Goal: Navigation & Orientation: Find specific page/section

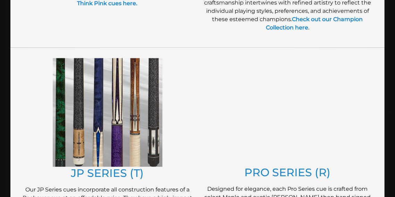
scroll to position [328, 0]
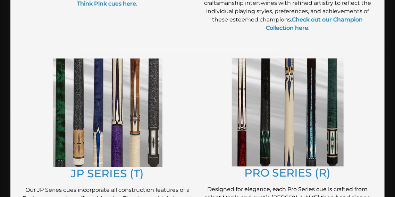
click at [267, 78] on img at bounding box center [288, 113] width 112 height 108
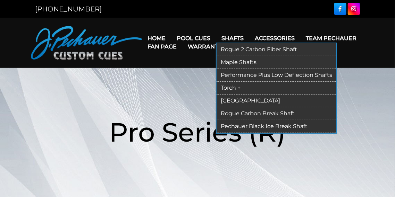
click at [253, 76] on link "Performance Plus Low Deflection Shafts" at bounding box center [277, 75] width 120 height 13
